Goal: Register for event/course

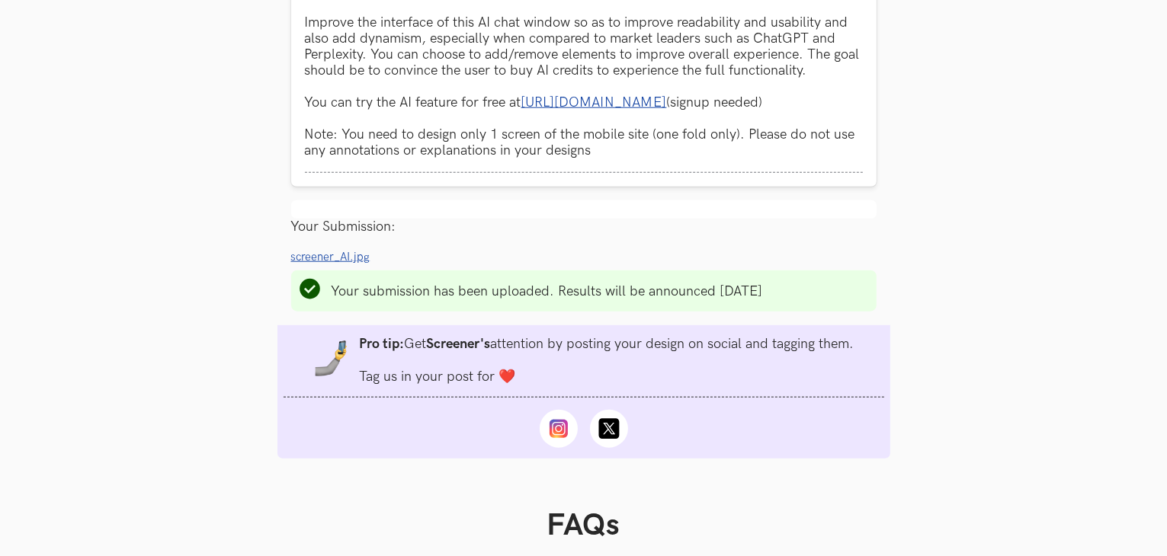
scroll to position [1532, 0]
click at [316, 262] on span "screener_AI.jpg" at bounding box center [330, 255] width 79 height 13
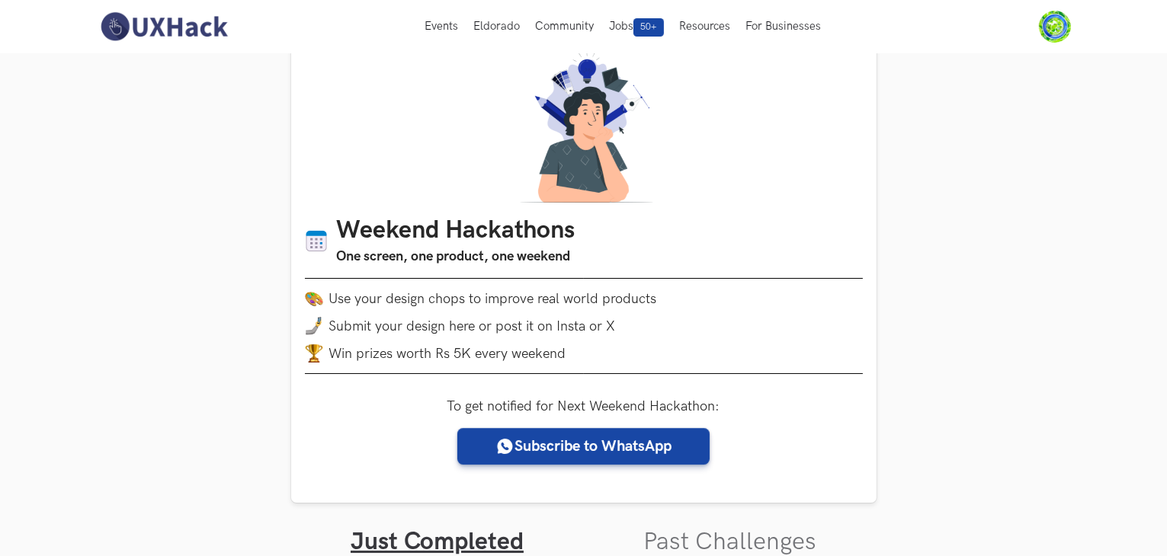
scroll to position [0, 0]
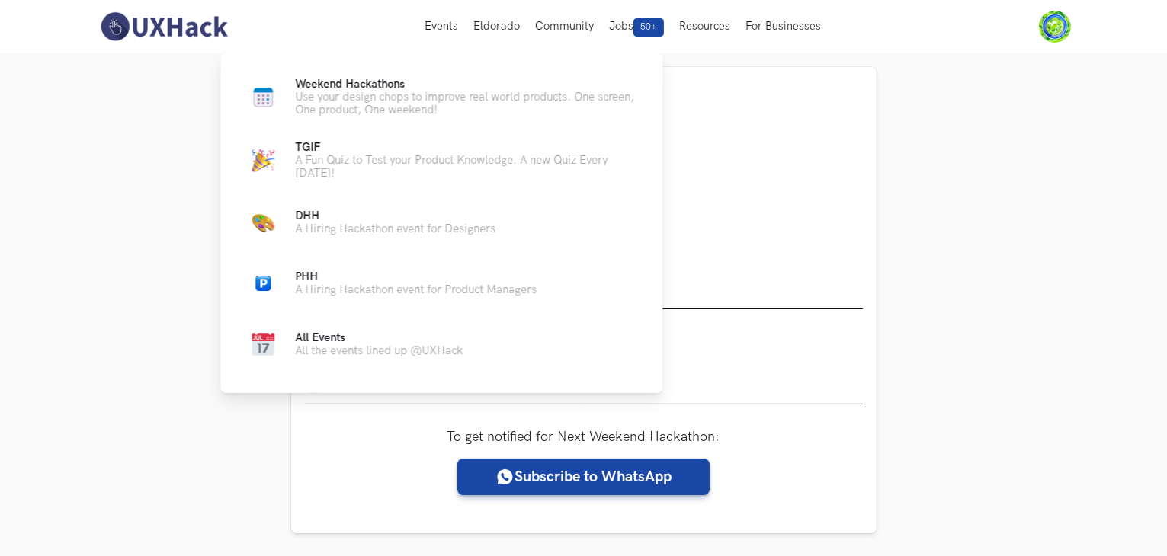
click at [420, 121] on ul "Weekend Hackathons Live Use your design chops to improve real world products. O…" at bounding box center [441, 220] width 393 height 285
click at [392, 86] on span "Weekend Hackathons Live" at bounding box center [350, 84] width 110 height 13
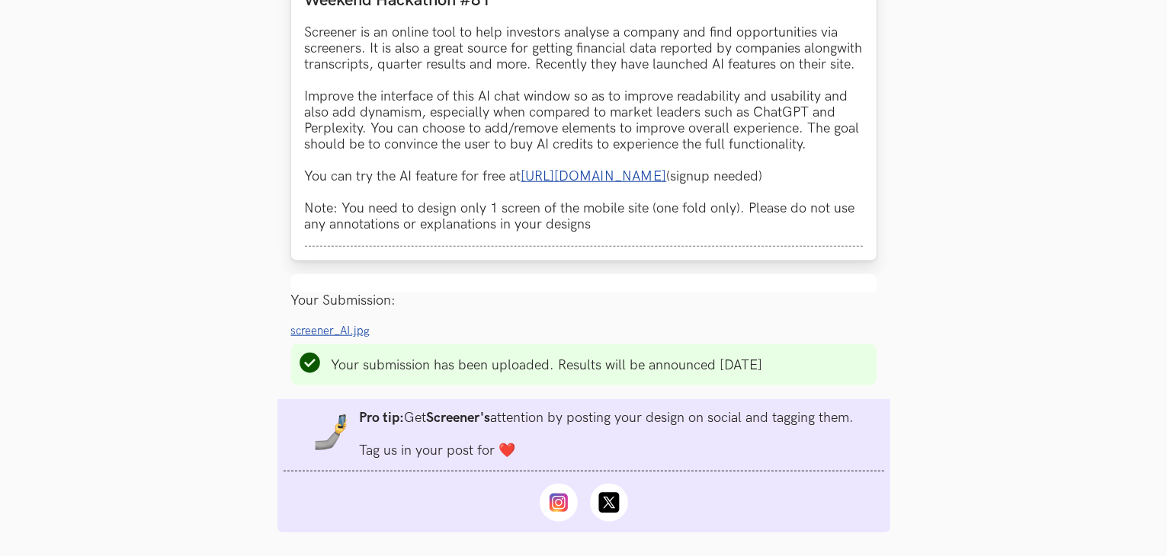
scroll to position [1469, 0]
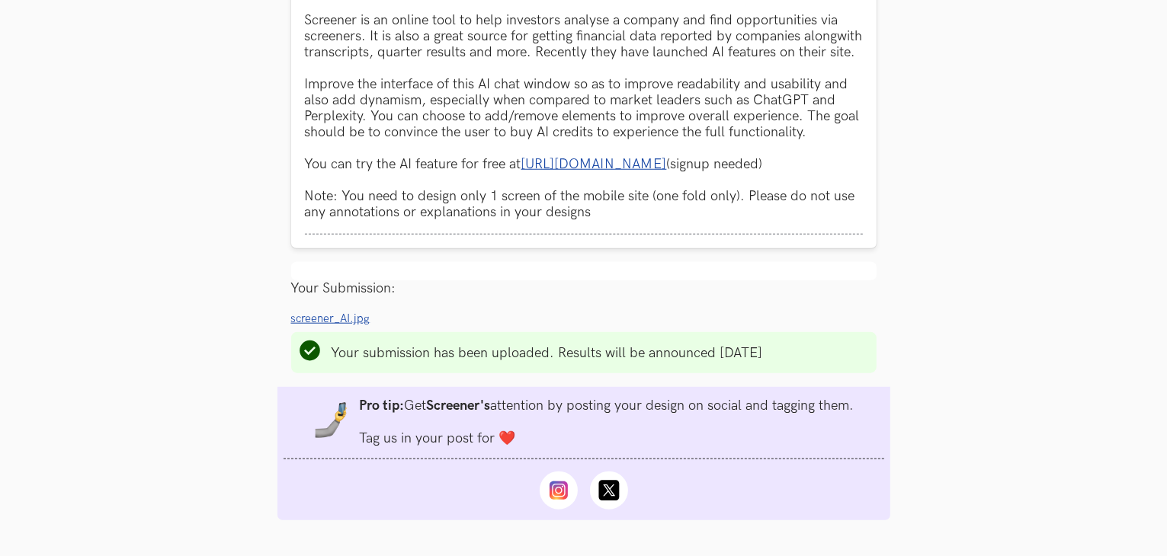
click at [343, 325] on span "screener_AI.jpg" at bounding box center [330, 318] width 79 height 13
